Goal: Task Accomplishment & Management: Manage account settings

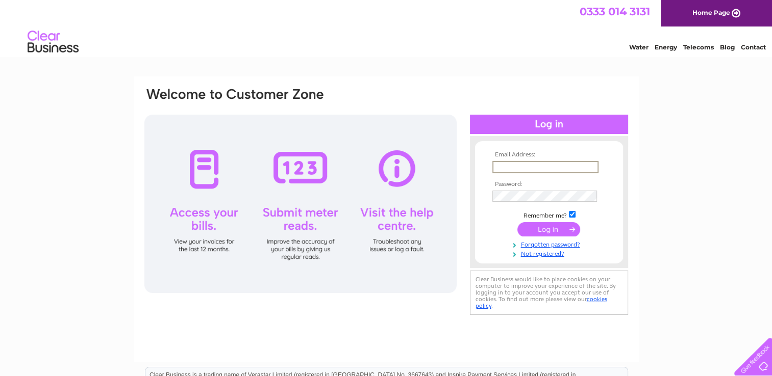
click at [497, 168] on input "text" at bounding box center [545, 167] width 106 height 12
type input "elizharr74@gmail.com"
click at [539, 229] on input "submit" at bounding box center [548, 228] width 63 height 14
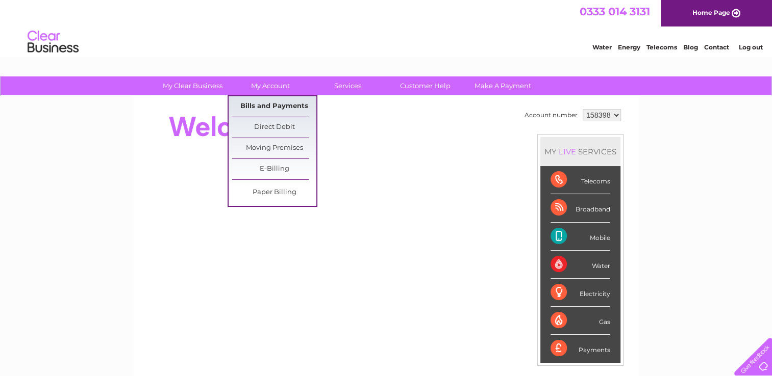
click at [262, 101] on link "Bills and Payments" at bounding box center [274, 106] width 84 height 20
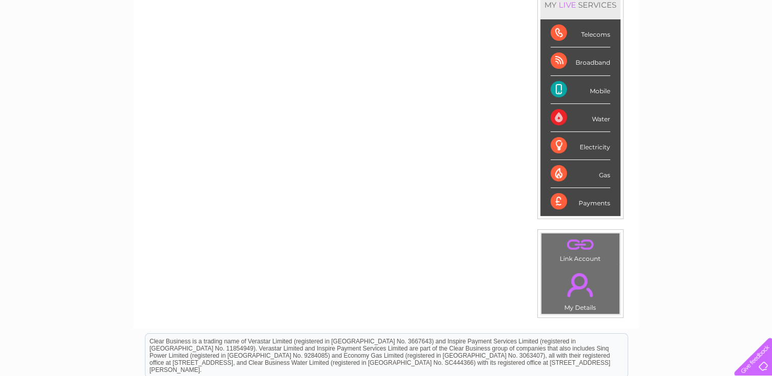
scroll to position [278, 0]
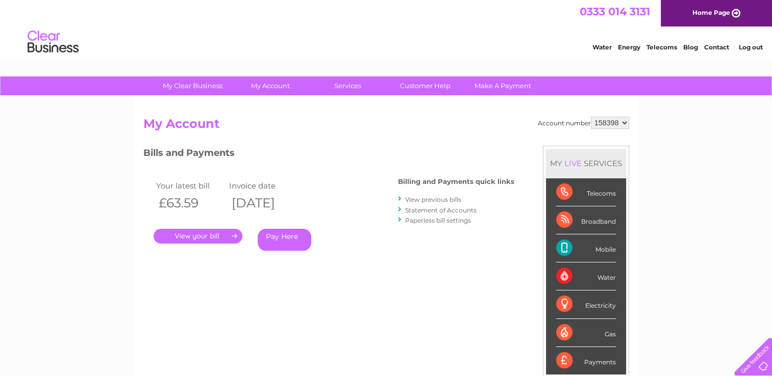
scroll to position [29, 0]
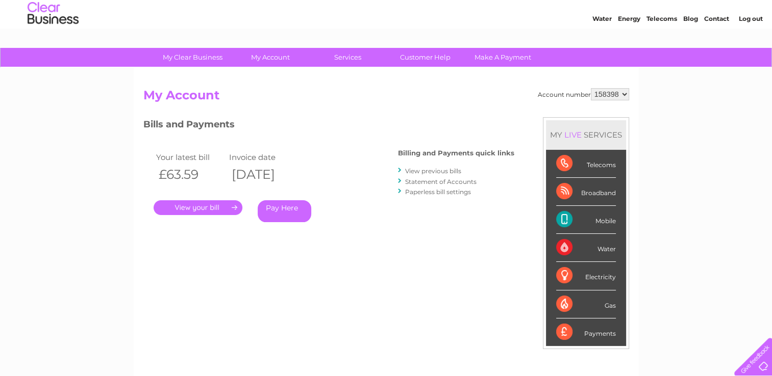
click at [196, 204] on link "." at bounding box center [198, 207] width 89 height 15
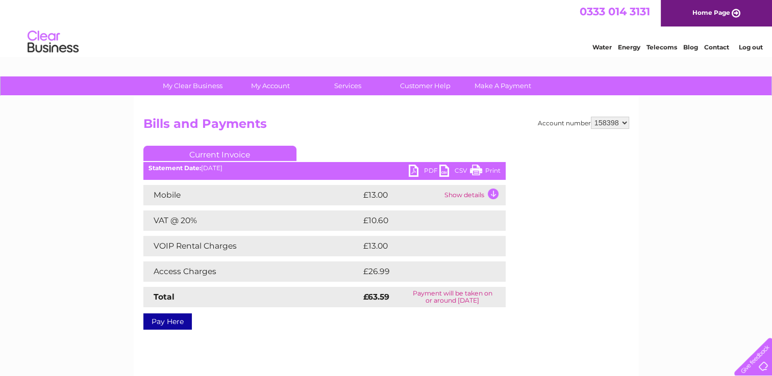
click at [436, 168] on link "PDF" at bounding box center [424, 172] width 31 height 15
click at [753, 48] on link "Log out" at bounding box center [750, 47] width 24 height 8
